Goal: Information Seeking & Learning: Learn about a topic

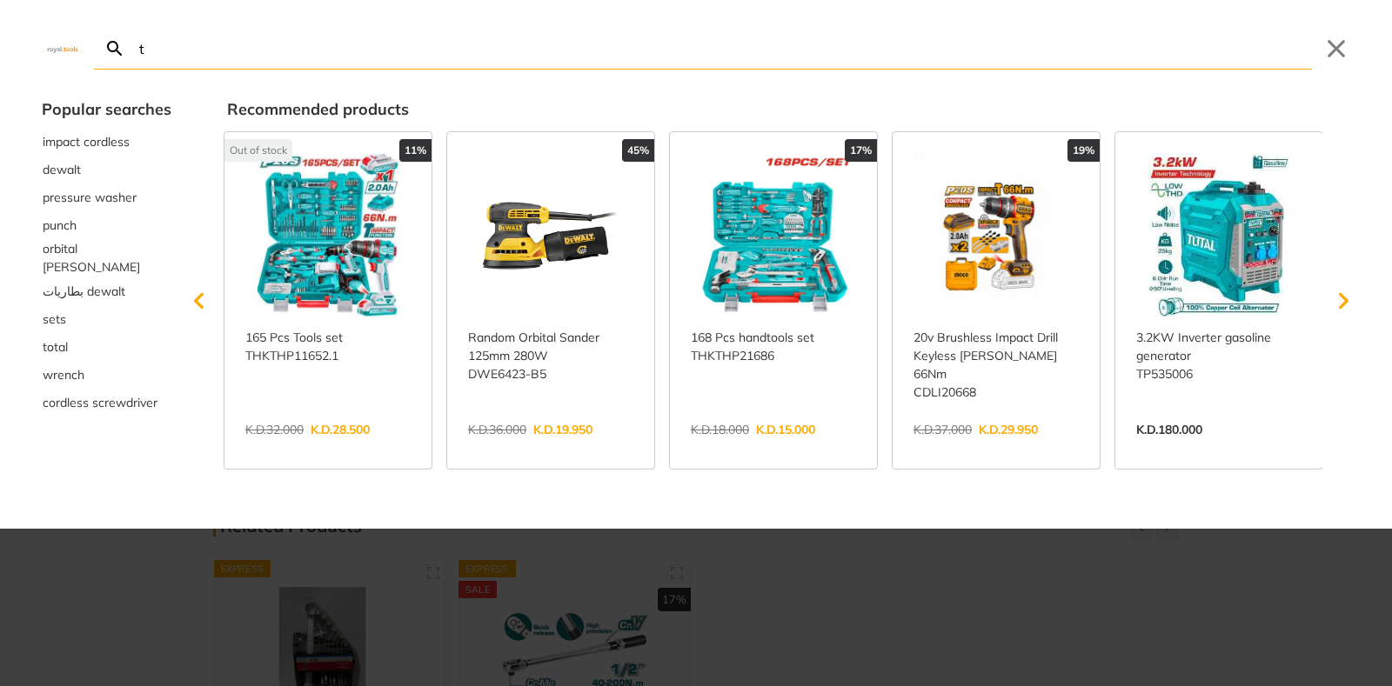
type input "to"
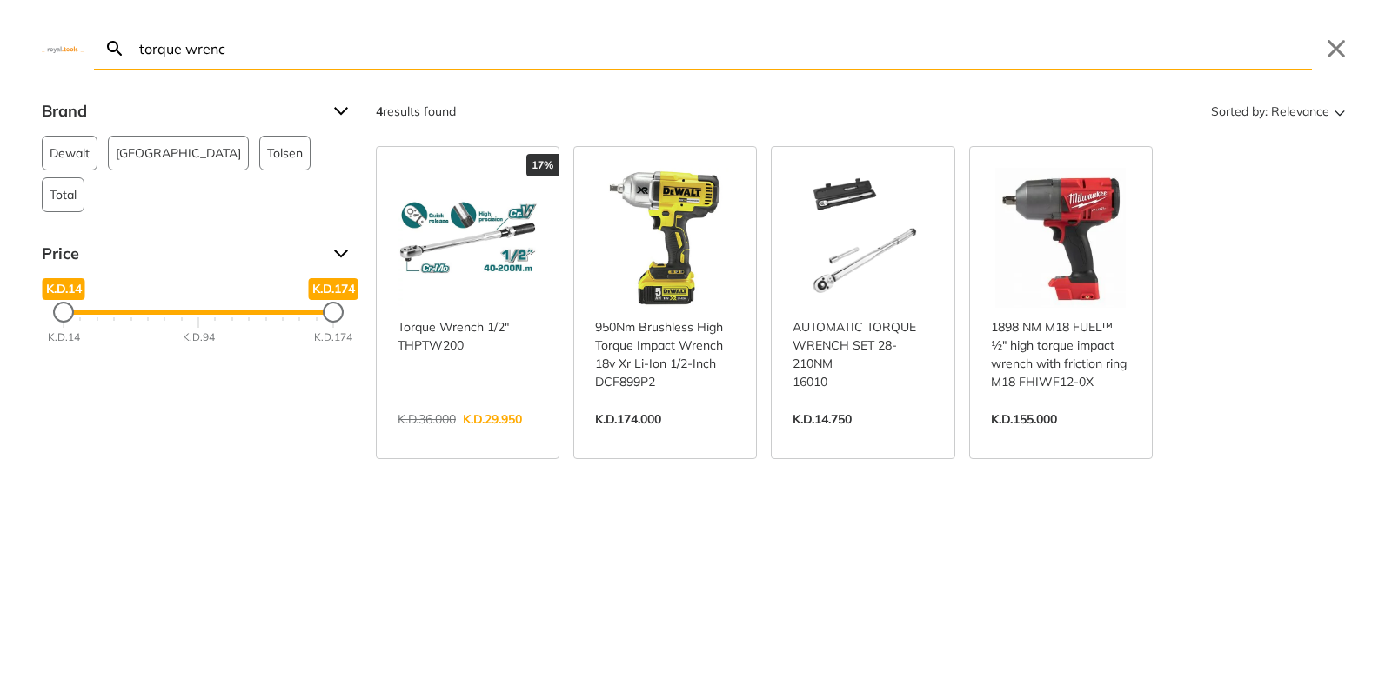
type input "torque wrench"
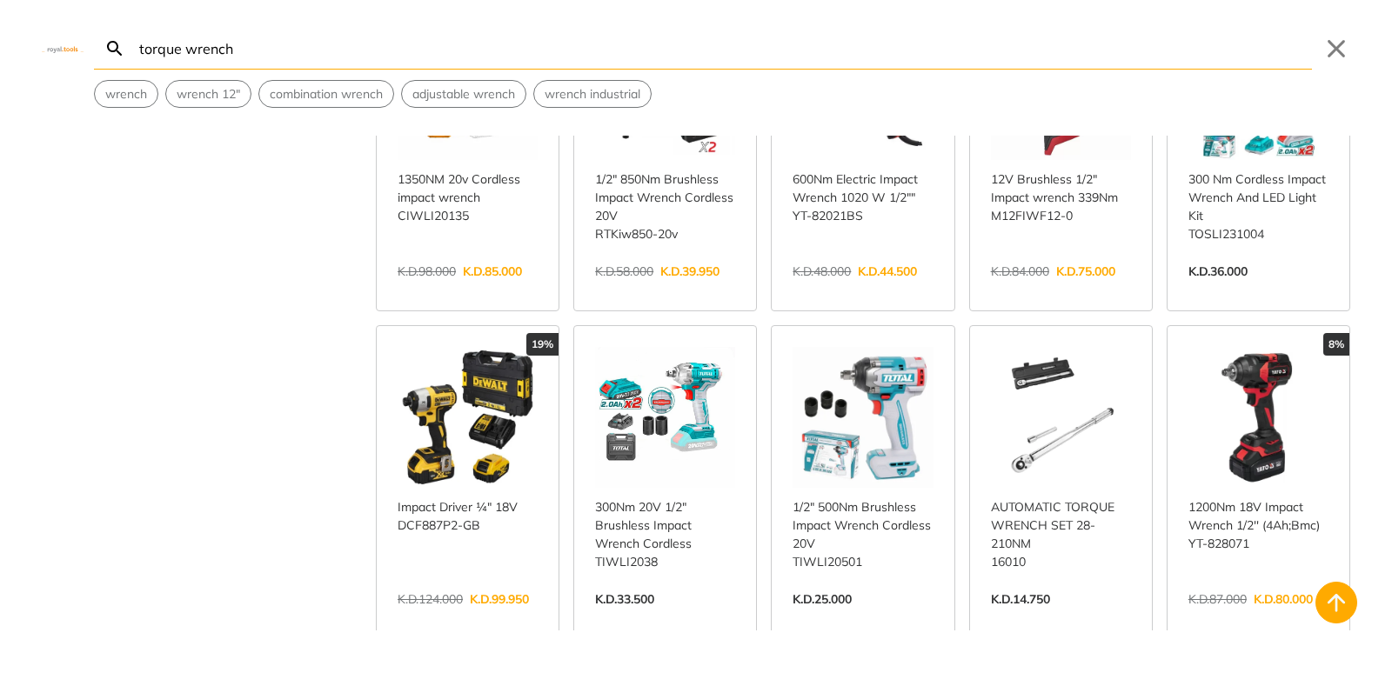
scroll to position [508, 0]
